Goal: Information Seeking & Learning: Learn about a topic

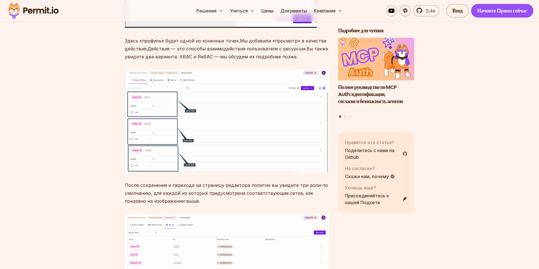
scroll to position [4840, 0]
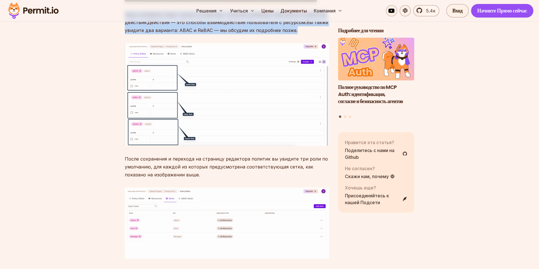
drag, startPoint x: 124, startPoint y: 67, endPoint x: 318, endPoint y: 85, distance: 194.4
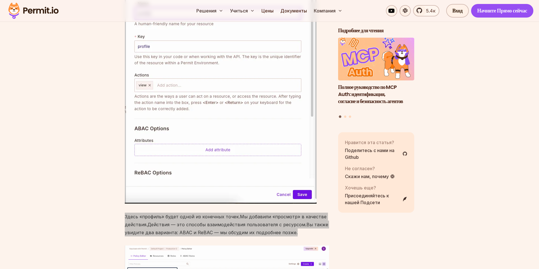
scroll to position [4670, 0]
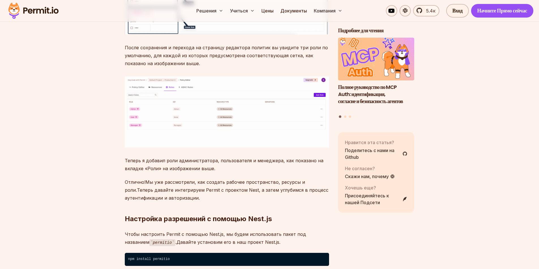
drag, startPoint x: 313, startPoint y: 243, endPoint x: 305, endPoint y: 232, distance: 14.0
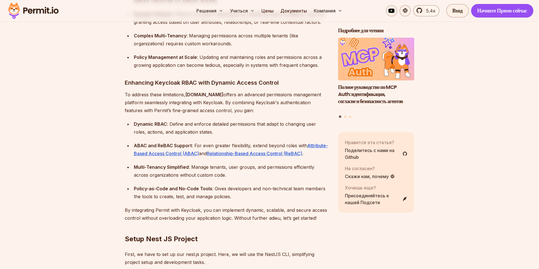
scroll to position [0, 0]
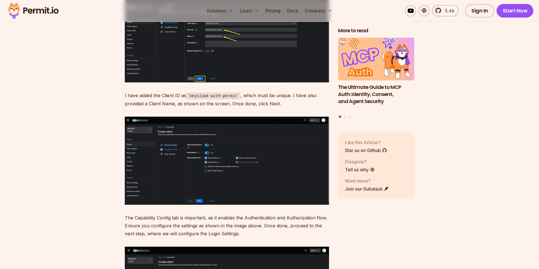
scroll to position [2613, 0]
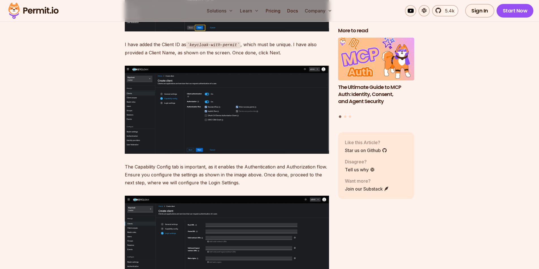
click at [150, 164] on p "The Capability Config tab is important, as it enables the Authentication and Au…" at bounding box center [227, 175] width 204 height 24
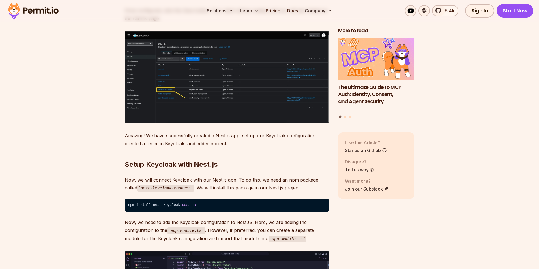
scroll to position [2953, 0]
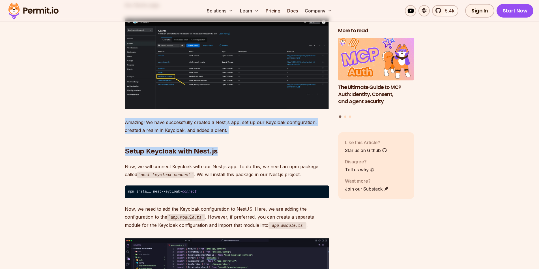
drag, startPoint x: 116, startPoint y: 112, endPoint x: 273, endPoint y: 125, distance: 157.6
click at [166, 118] on p "Amazing! We have successfully created a Nest.js app, set up our Keycloak config…" at bounding box center [227, 126] width 204 height 16
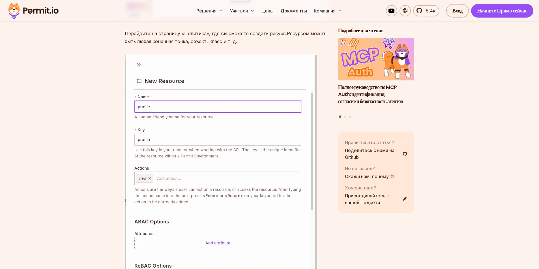
scroll to position [4412, 0]
